Goal: Information Seeking & Learning: Learn about a topic

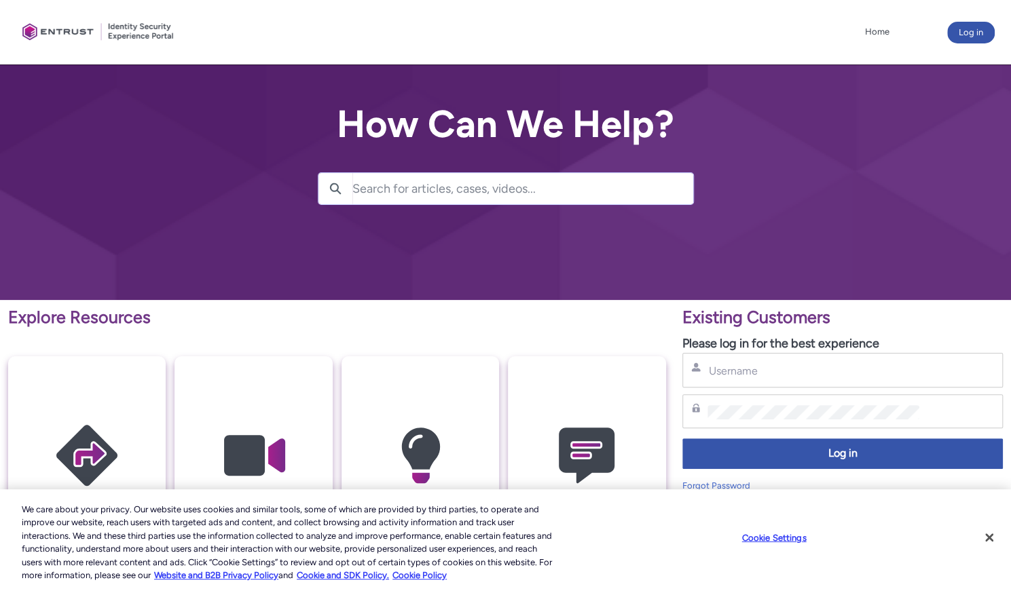
click at [463, 191] on input "Search for articles, cases, videos..." at bounding box center [522, 188] width 341 height 31
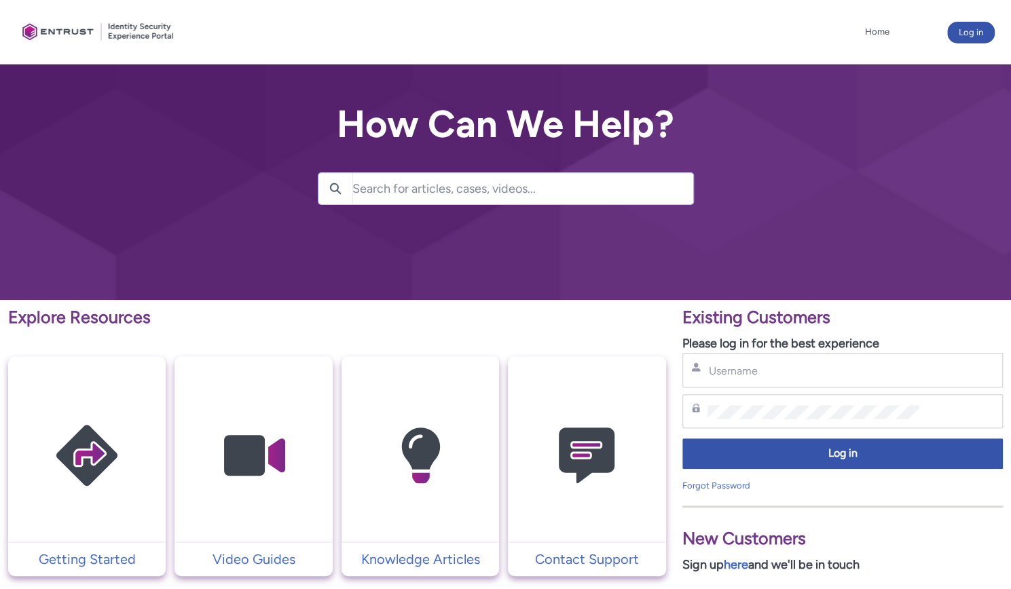
click at [444, 191] on input "Search for articles, cases, videos..." at bounding box center [522, 188] width 341 height 31
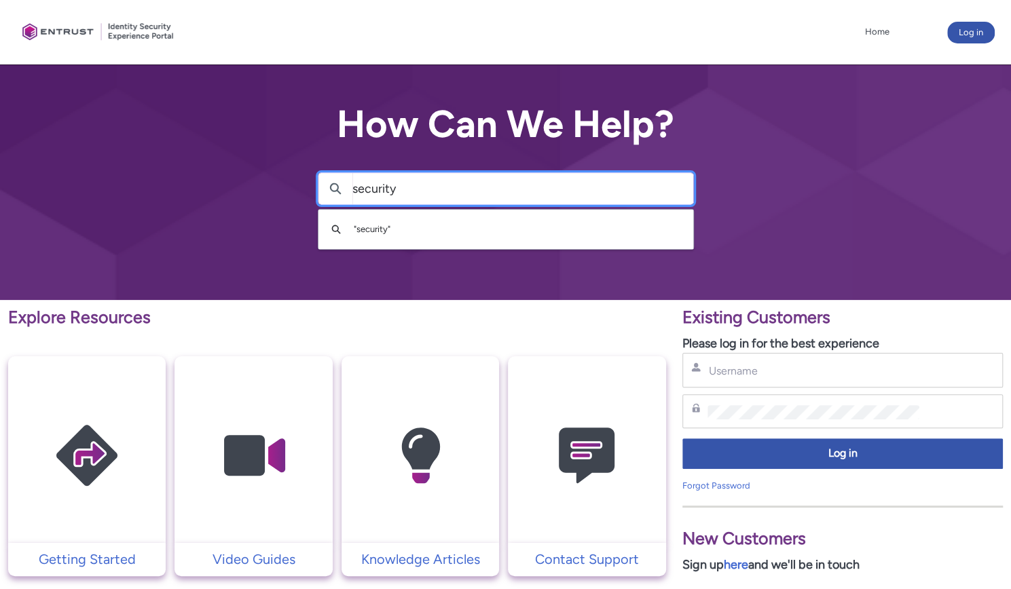
type input "security"
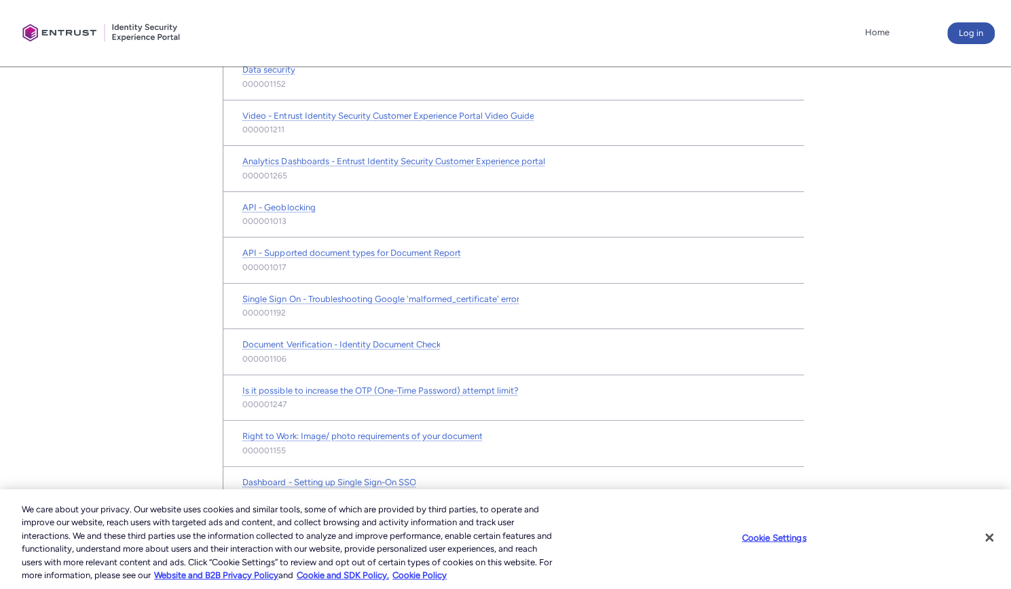
scroll to position [409, 0]
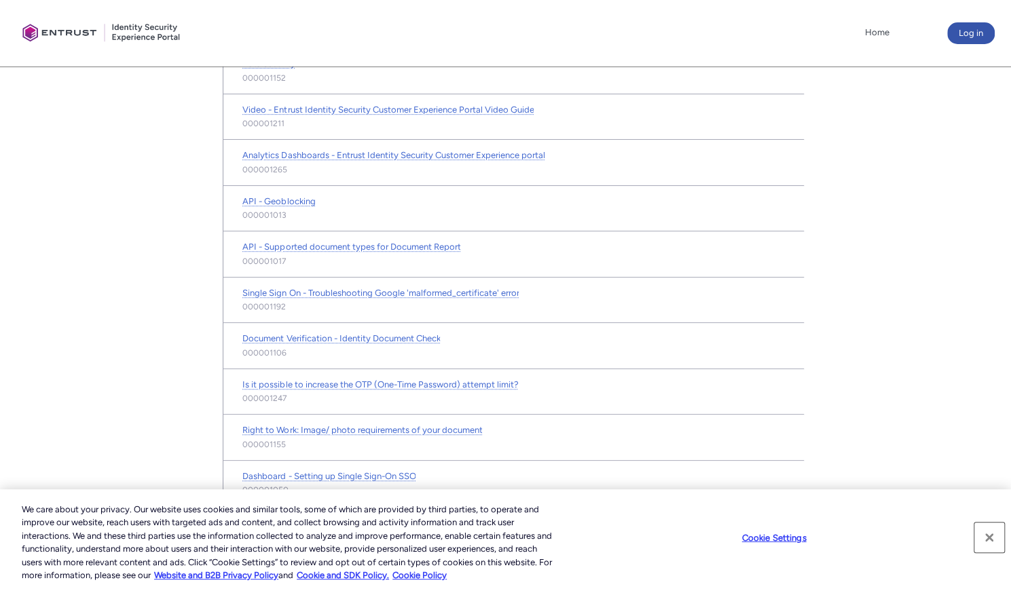
click at [990, 539] on button "Close" at bounding box center [989, 538] width 30 height 30
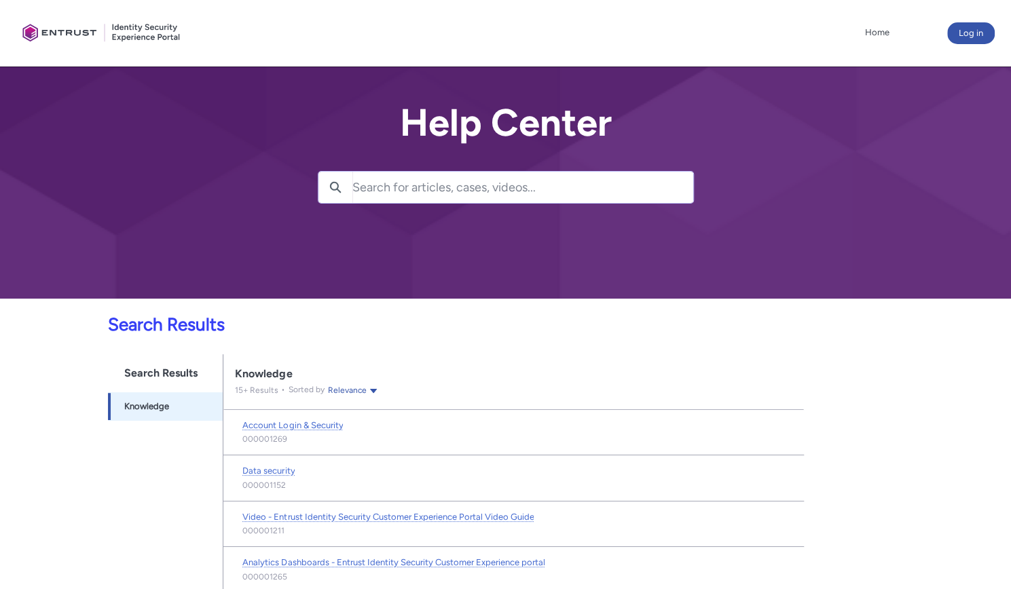
scroll to position [0, 0]
